Goal: Book appointment/travel/reservation

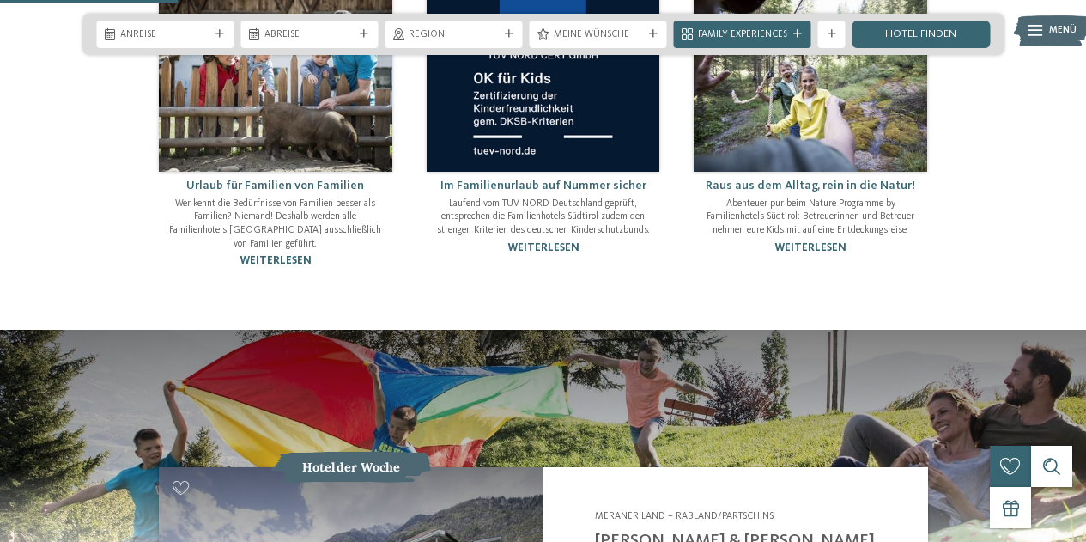
scroll to position [1020, 0]
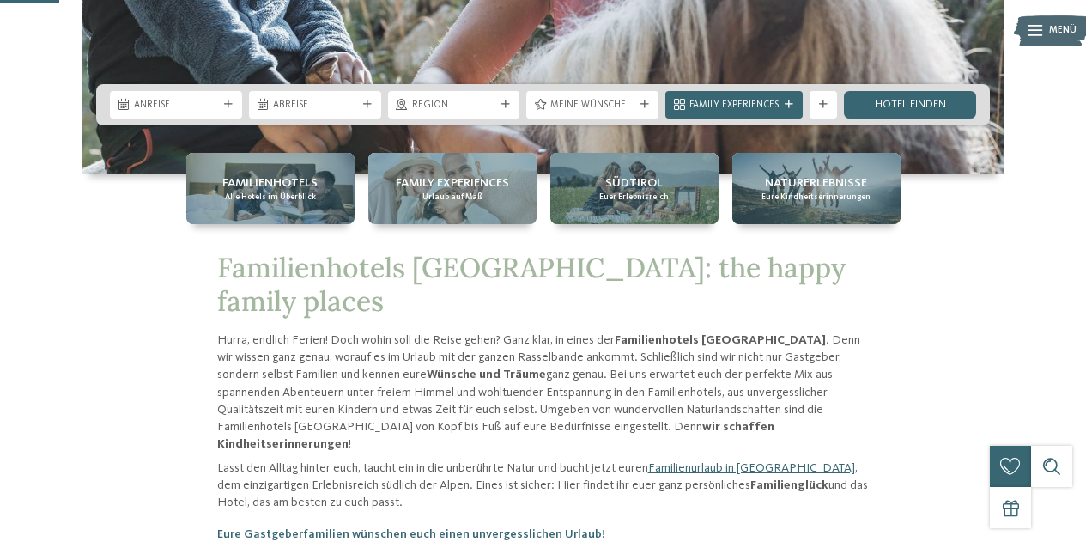
scroll to position [331, 0]
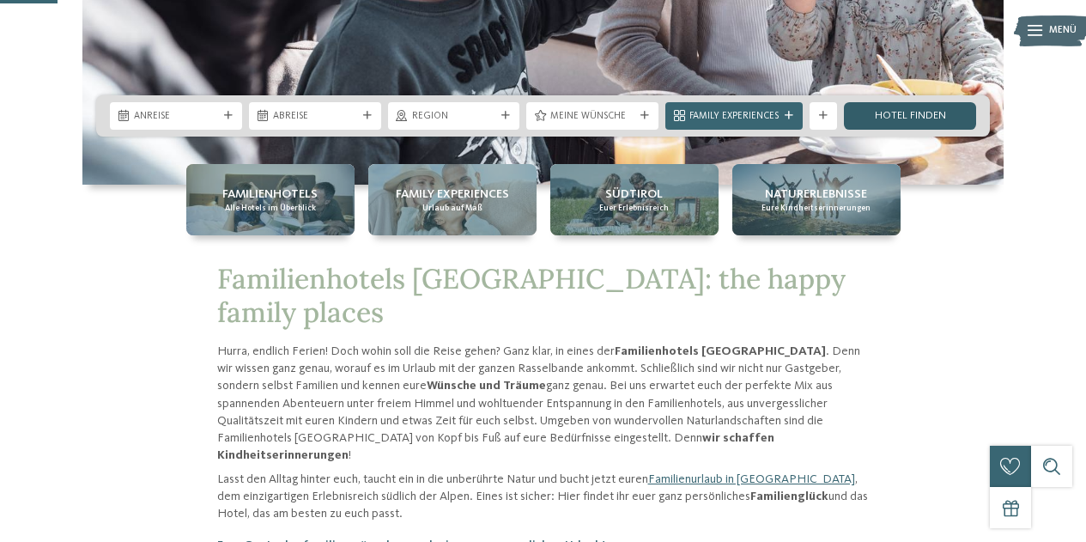
click at [902, 125] on link "Hotel finden" at bounding box center [910, 115] width 132 height 27
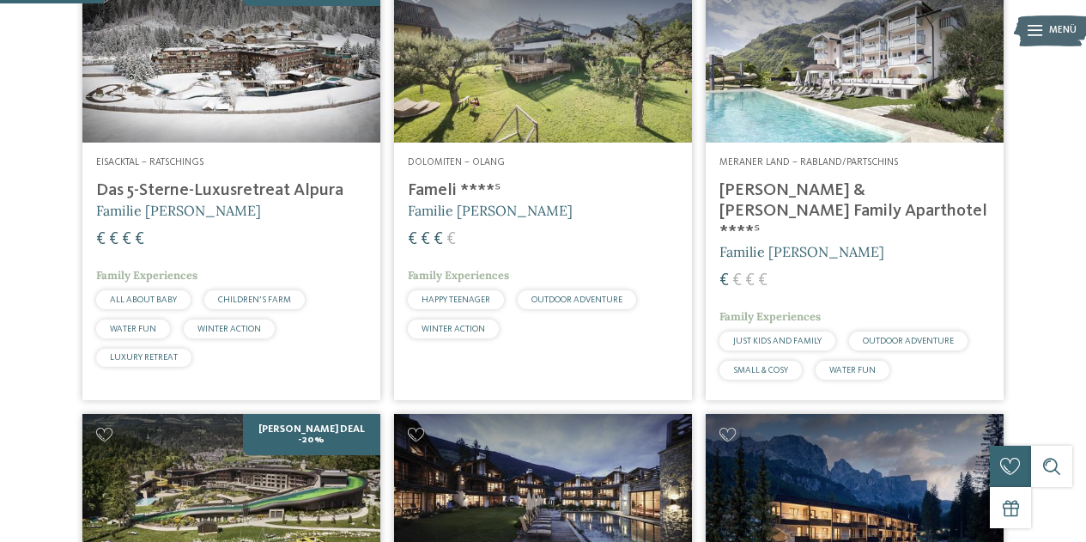
scroll to position [440, 0]
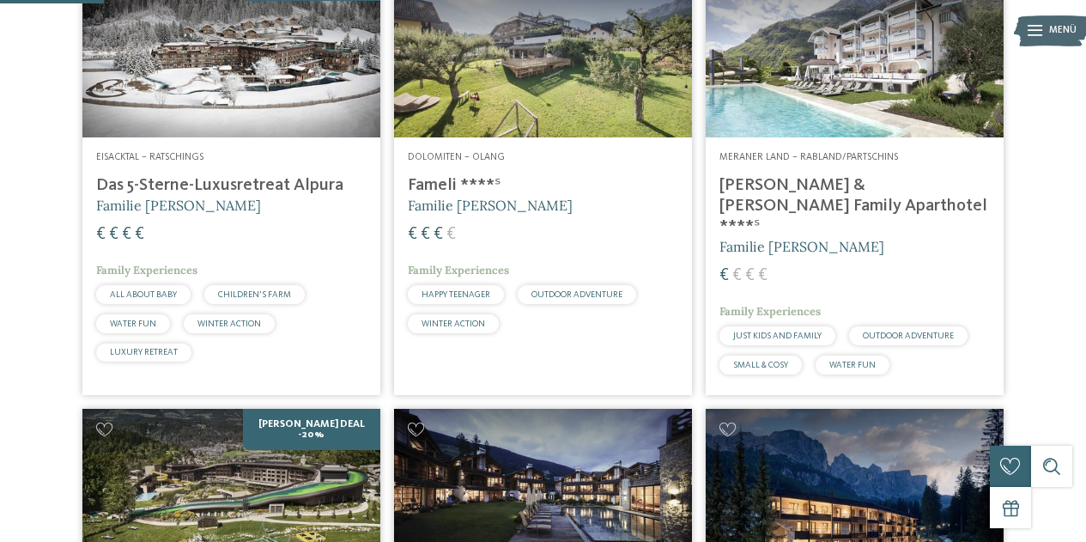
click at [822, 137] on img at bounding box center [855, 53] width 298 height 167
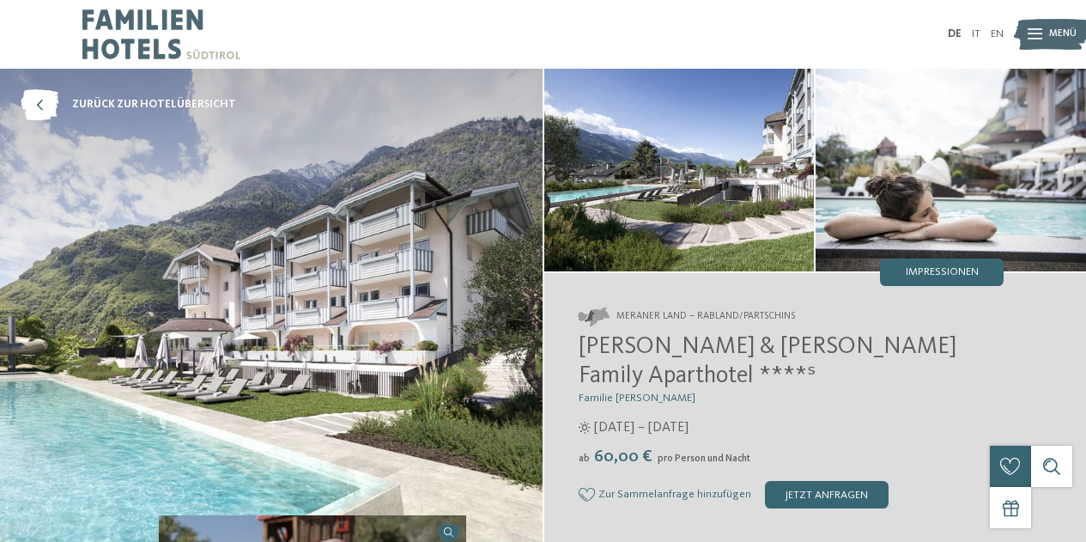
click at [360, 225] on img at bounding box center [271, 306] width 543 height 474
click at [921, 269] on span "Impressionen" at bounding box center [942, 272] width 73 height 11
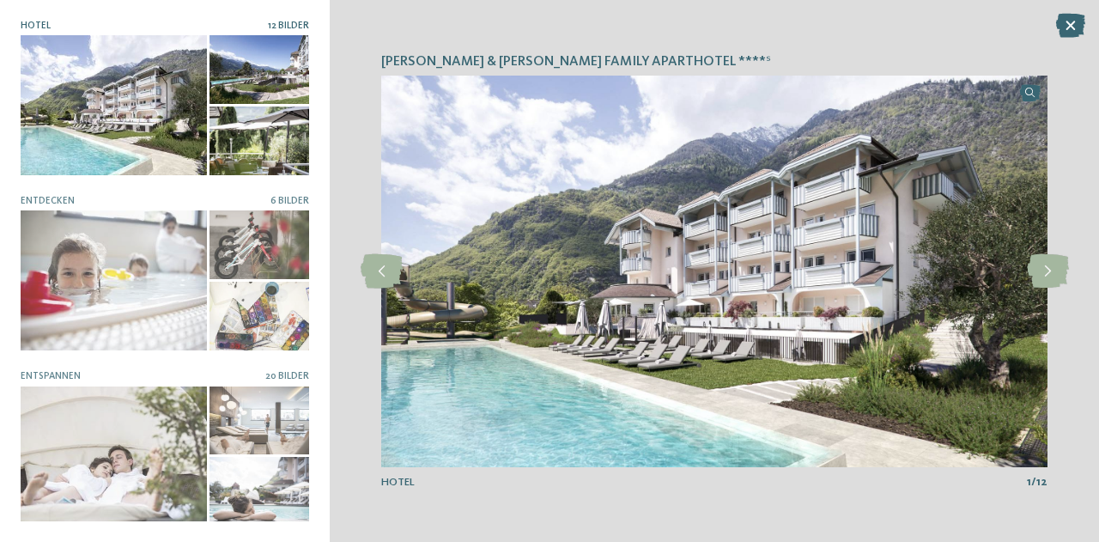
click at [905, 269] on img at bounding box center [714, 272] width 666 height 392
